Goal: Information Seeking & Learning: Find specific page/section

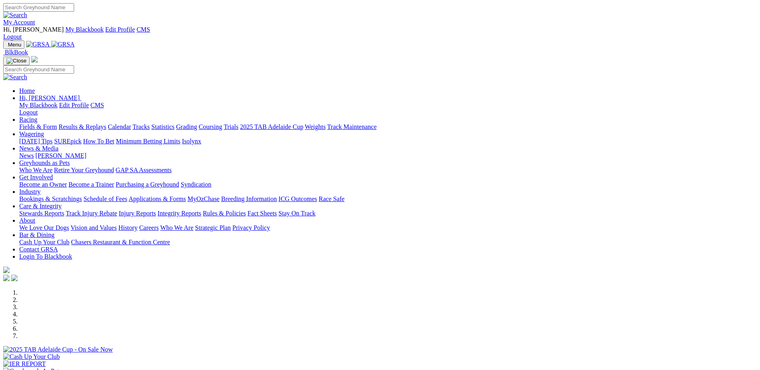
click at [62, 203] on link "Care & Integrity" at bounding box center [40, 206] width 42 height 7
click at [64, 210] on link "Stewards Reports" at bounding box center [41, 213] width 45 height 7
